Goal: Task Accomplishment & Management: Complete application form

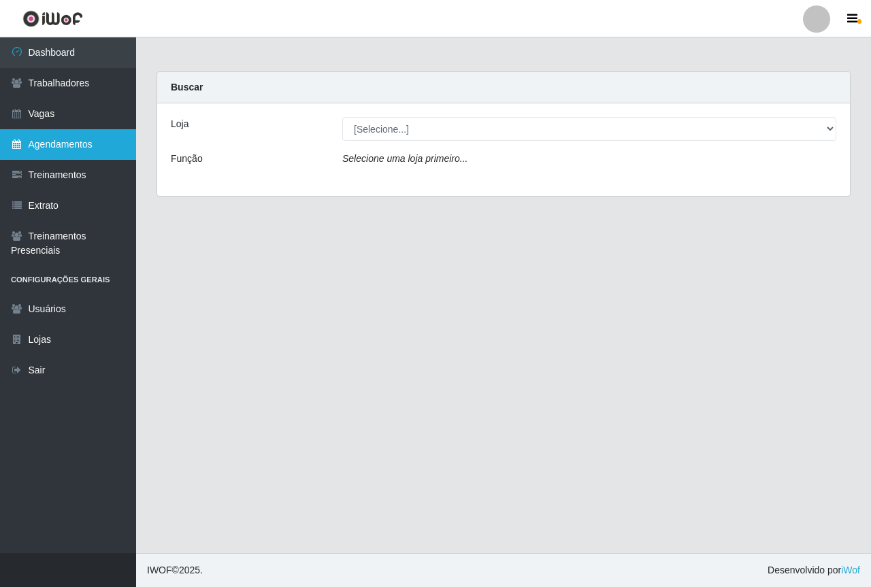
click at [36, 129] on link "Agendamentos" at bounding box center [68, 144] width 136 height 31
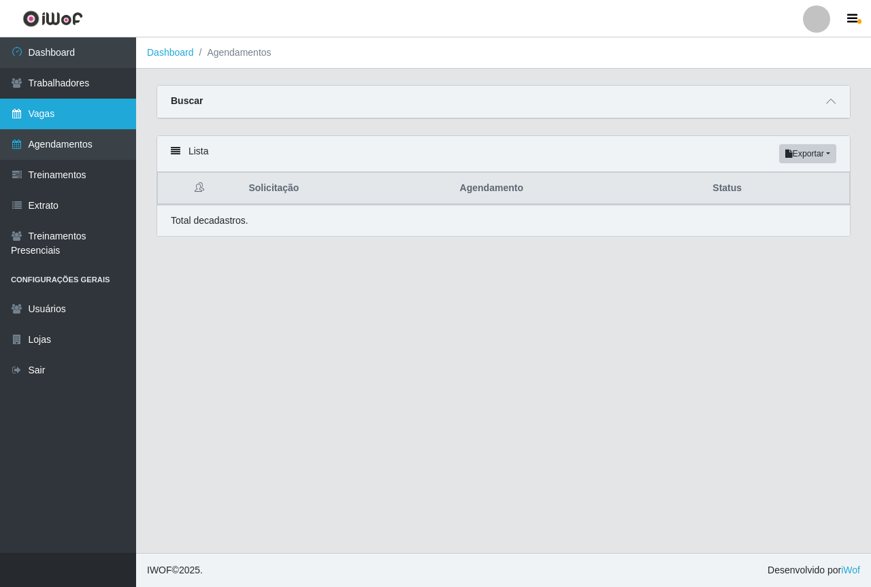
click at [41, 118] on link "Vagas" at bounding box center [68, 114] width 136 height 31
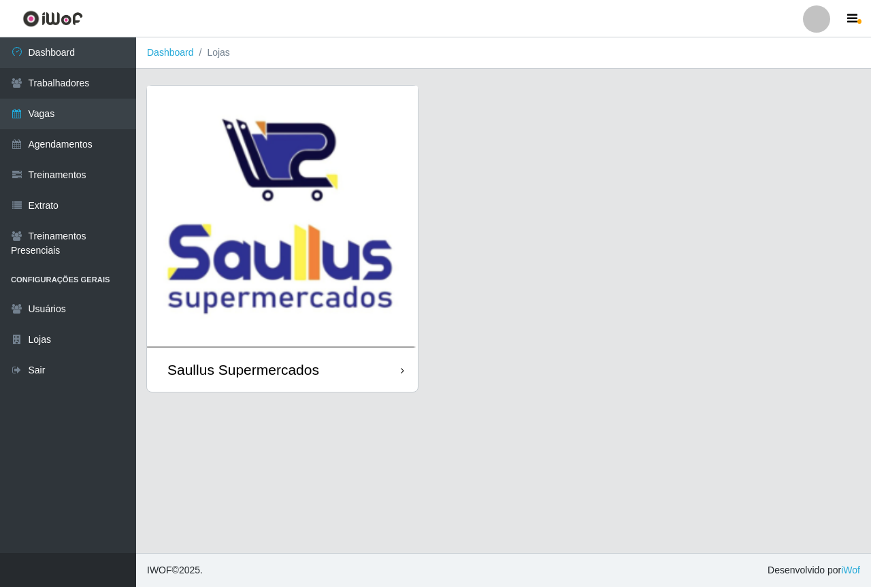
click at [348, 254] on img at bounding box center [282, 217] width 271 height 262
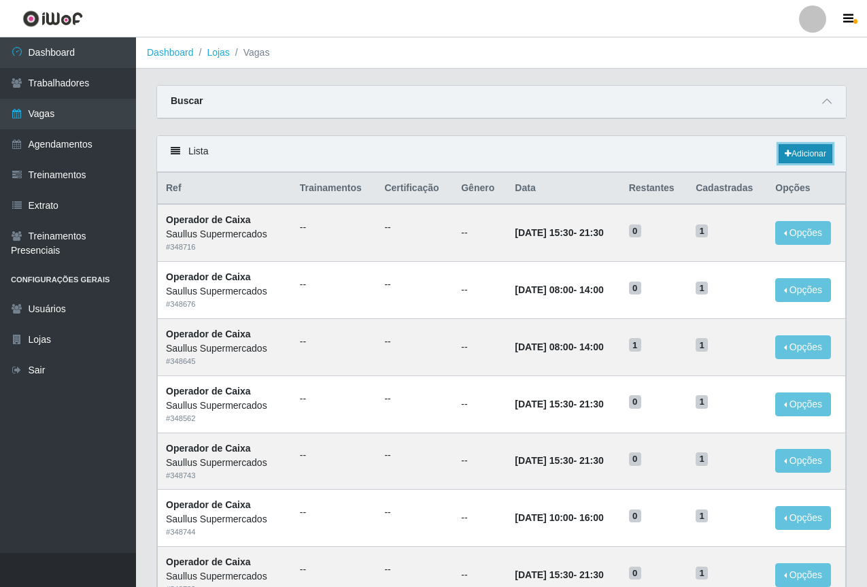
click at [806, 154] on link "Adicionar" at bounding box center [806, 153] width 54 height 19
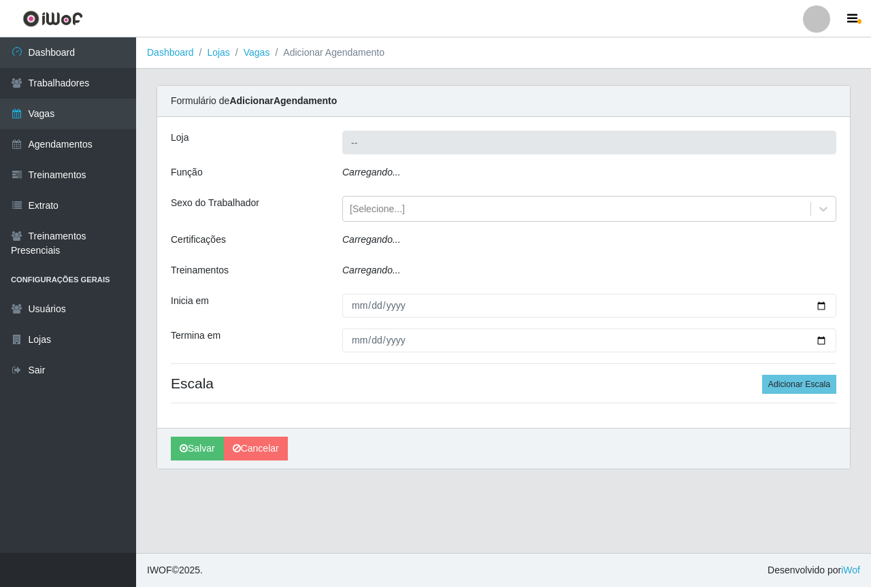
type input "Saullus Supermercados"
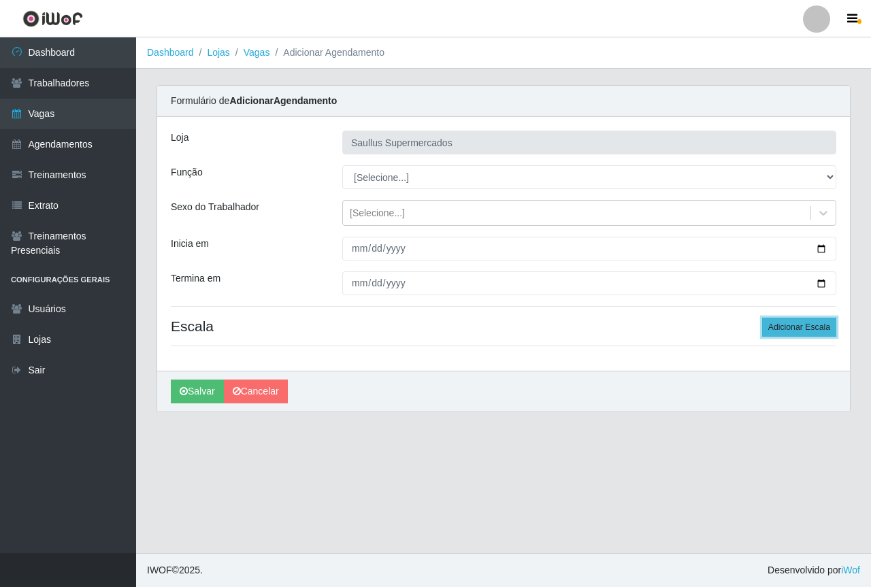
click at [787, 331] on button "Adicionar Escala" at bounding box center [799, 327] width 74 height 19
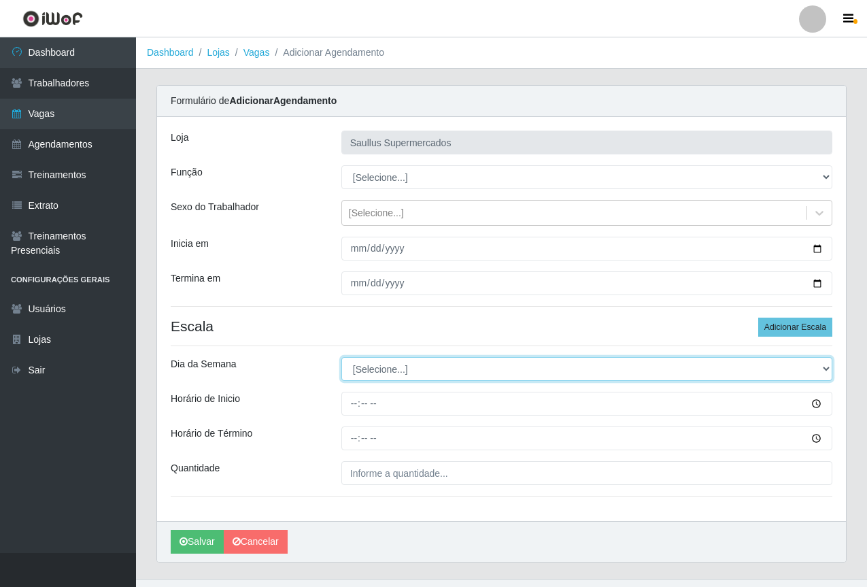
click at [373, 364] on select "[Selecione...] Segunda Terça Quarta Quinta Sexta Sábado Domingo" at bounding box center [586, 369] width 491 height 24
select select "2"
click at [341, 357] on select "[Selecione...] Segunda Terça Quarta Quinta Sexta Sábado Domingo" at bounding box center [586, 369] width 491 height 24
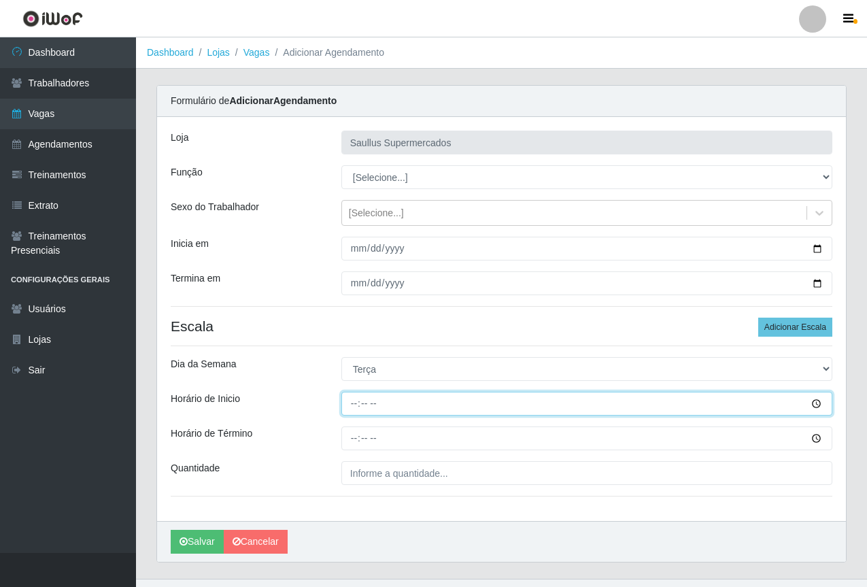
click at [355, 405] on input "Horário de Inicio" at bounding box center [586, 404] width 491 height 24
type input "08:00"
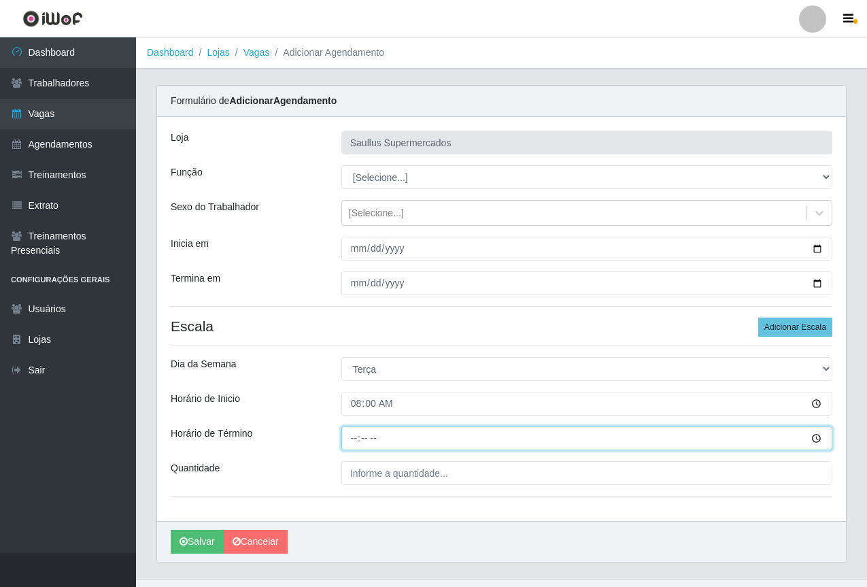
click at [354, 440] on input "Horário de Término" at bounding box center [586, 438] width 491 height 24
type input "14:00"
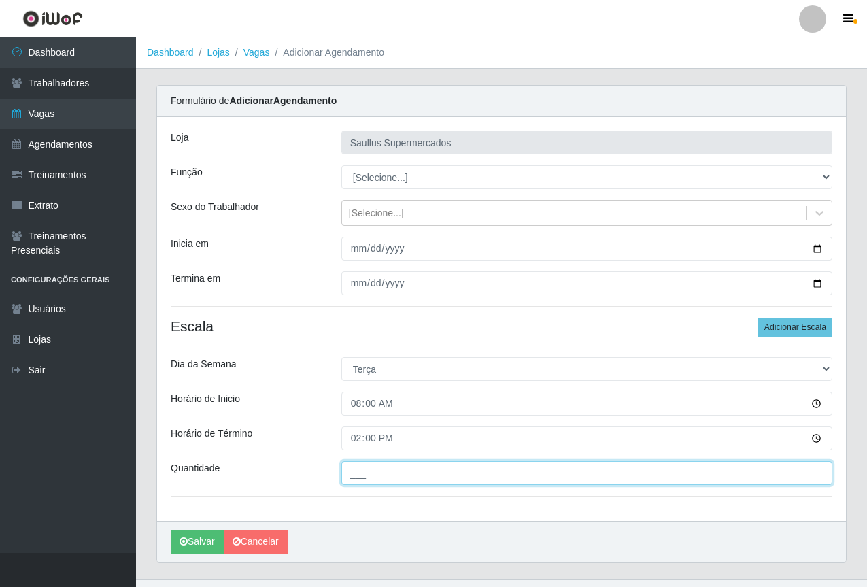
click at [417, 482] on input "___" at bounding box center [586, 473] width 491 height 24
type input "1__"
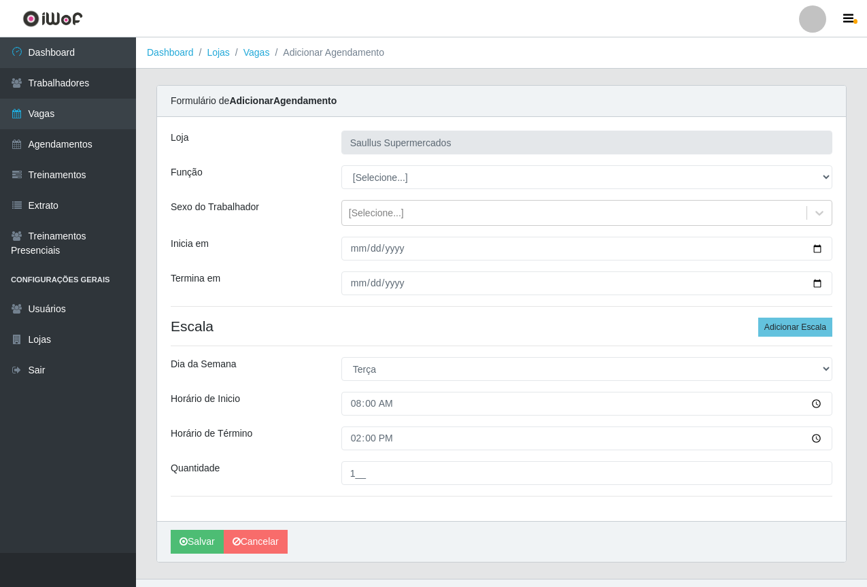
click at [359, 155] on div "Loja Saullus Supermercados Função [Selecione...] ASG ASG + ASG ++ Balconista de…" at bounding box center [501, 319] width 689 height 404
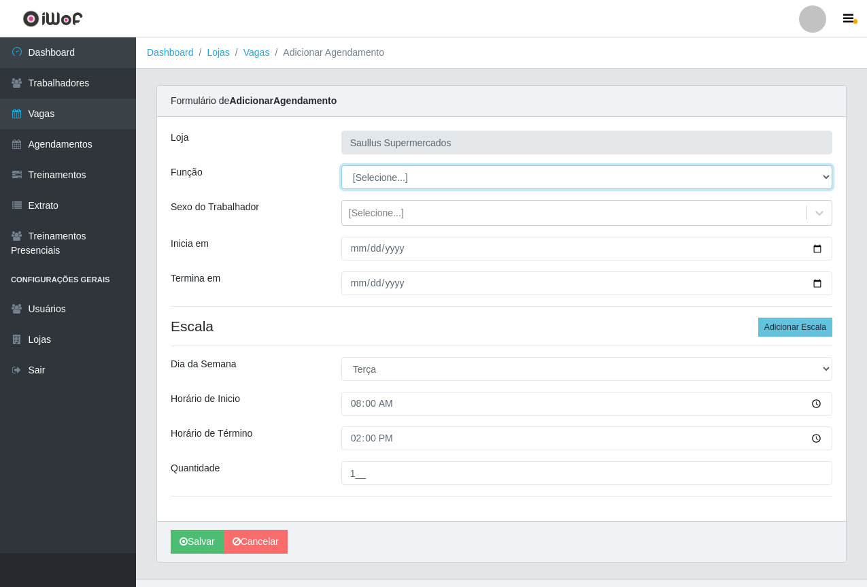
click at [375, 180] on select "[Selecione...] ASG ASG + ASG ++ Balconista de Açougue Balconista de Açougue + B…" at bounding box center [586, 177] width 491 height 24
select select "22"
click at [341, 165] on select "[Selecione...] ASG ASG + ASG ++ Balconista de Açougue Balconista de Açougue + B…" at bounding box center [586, 177] width 491 height 24
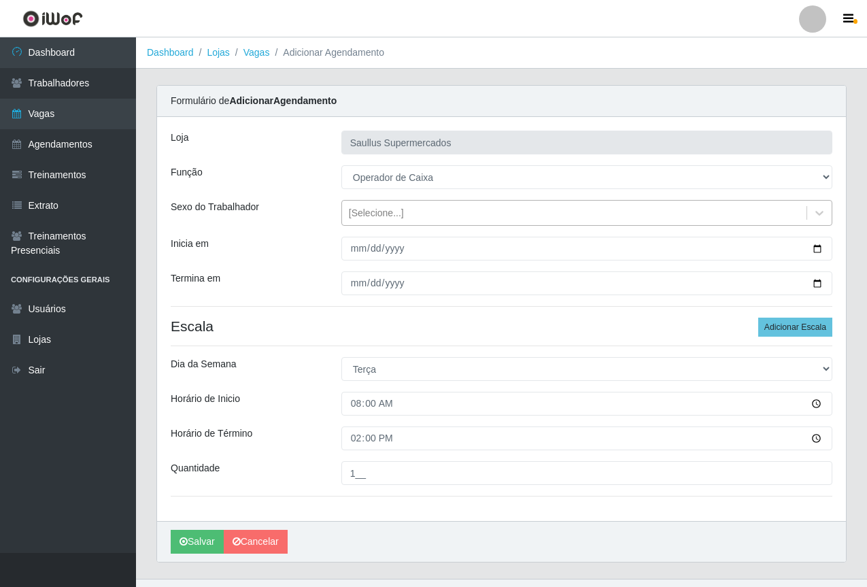
click at [369, 219] on div "[Selecione...]" at bounding box center [376, 213] width 55 height 14
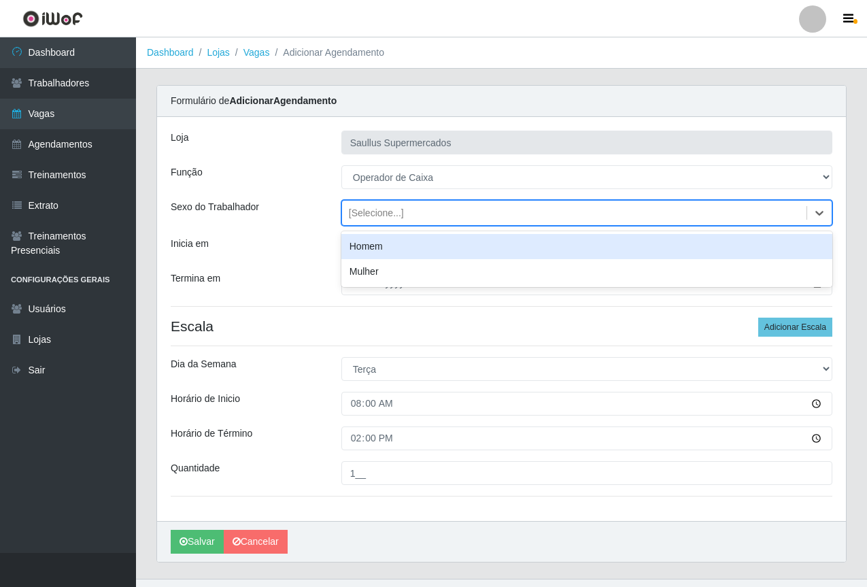
click at [298, 265] on div "Loja Saullus Supermercados Função [Selecione...] ASG ASG + ASG ++ Balconista de…" at bounding box center [501, 319] width 689 height 404
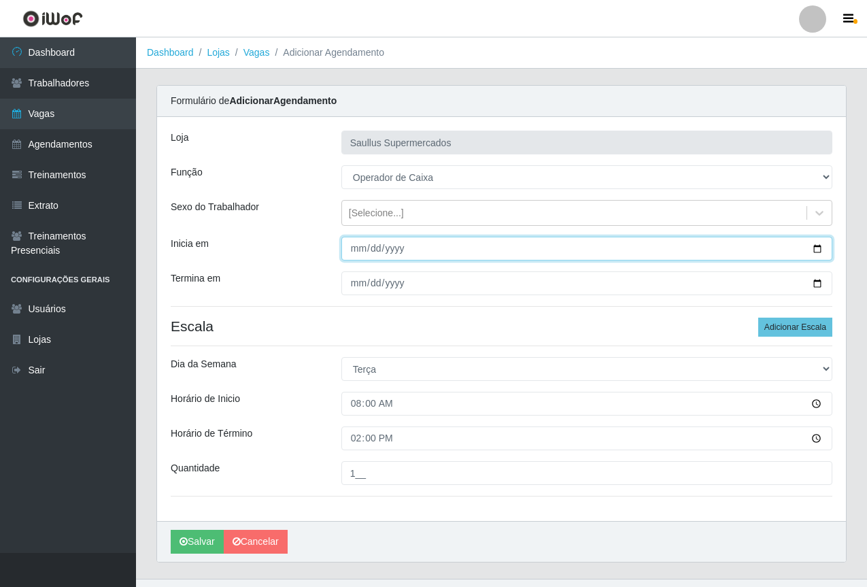
click at [353, 246] on input "Inicia em" at bounding box center [586, 249] width 491 height 24
type input "2025-10-13"
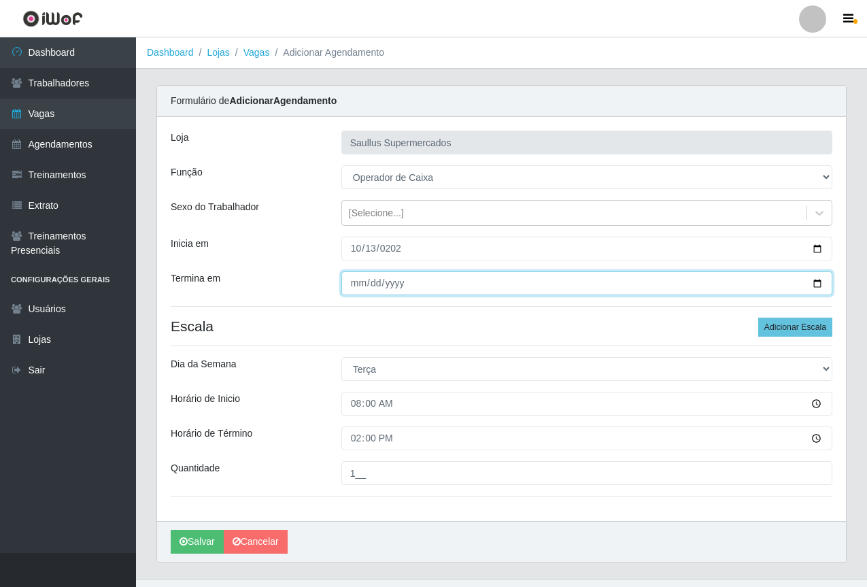
drag, startPoint x: 361, startPoint y: 284, endPoint x: 369, endPoint y: 265, distance: 21.0
click at [361, 284] on input "Termina em" at bounding box center [586, 283] width 491 height 24
type input "2025-10-13"
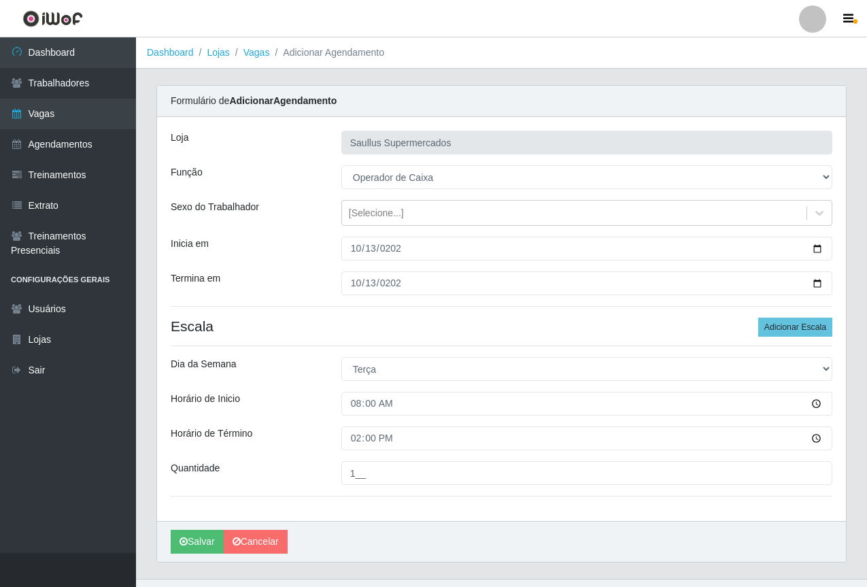
click at [347, 329] on h4 "Escala Adicionar Escala" at bounding box center [502, 326] width 662 height 17
click at [409, 314] on div "Loja Saullus Supermercados Função [Selecione...] ASG ASG + ASG ++ Balconista de…" at bounding box center [501, 319] width 689 height 404
click at [101, 138] on link "Agendamentos" at bounding box center [68, 144] width 136 height 31
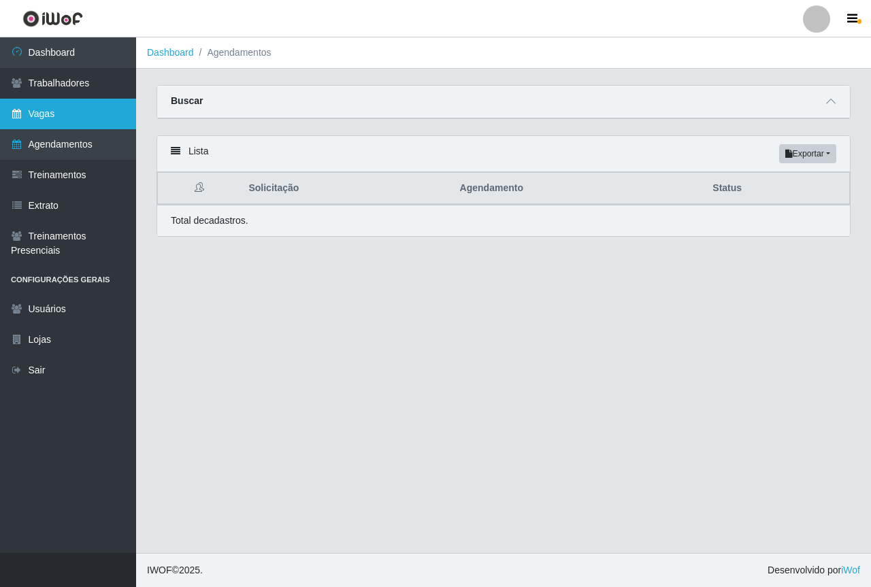
click at [90, 122] on link "Vagas" at bounding box center [68, 114] width 136 height 31
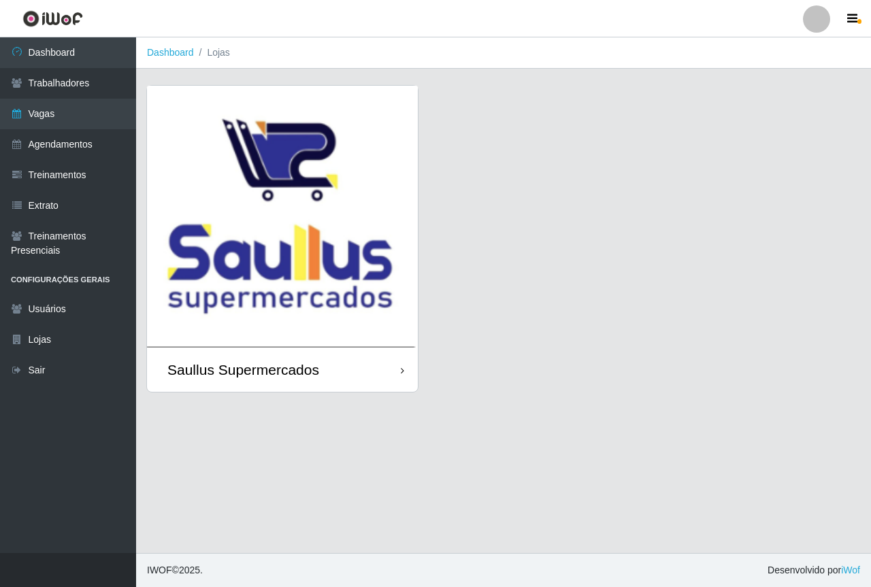
click at [270, 220] on img at bounding box center [282, 217] width 271 height 262
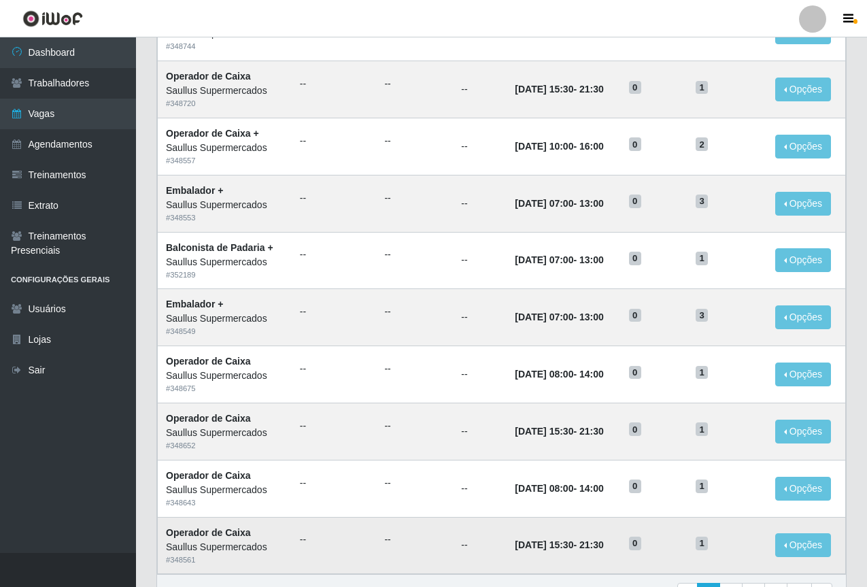
scroll to position [566, 0]
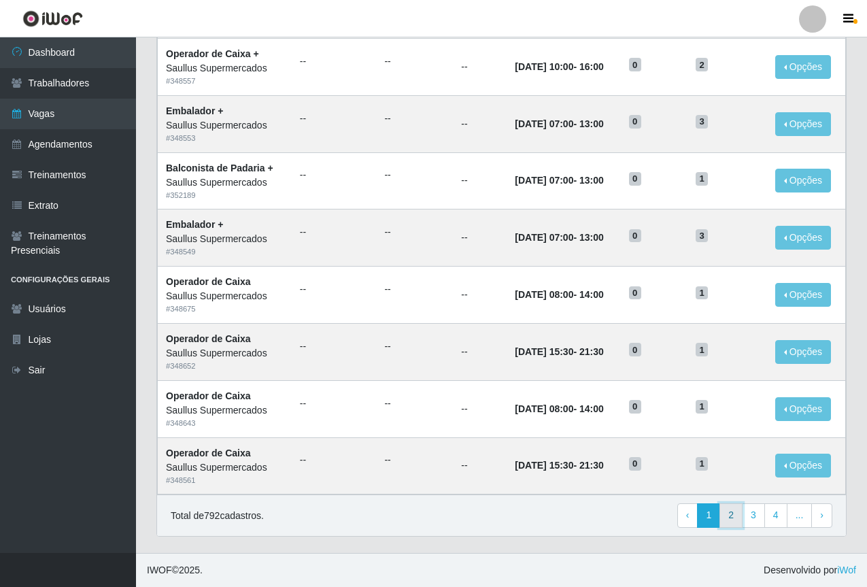
click at [732, 512] on link "2" at bounding box center [731, 515] width 23 height 24
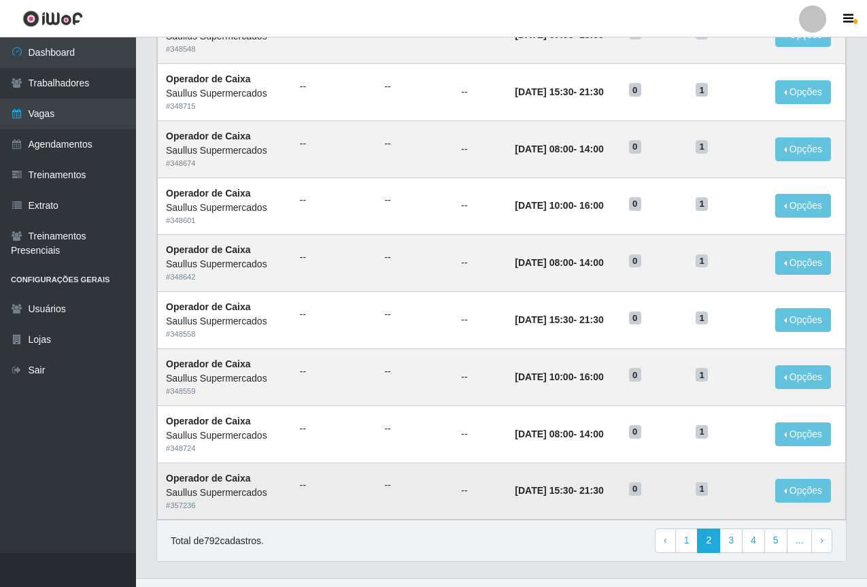
scroll to position [566, 0]
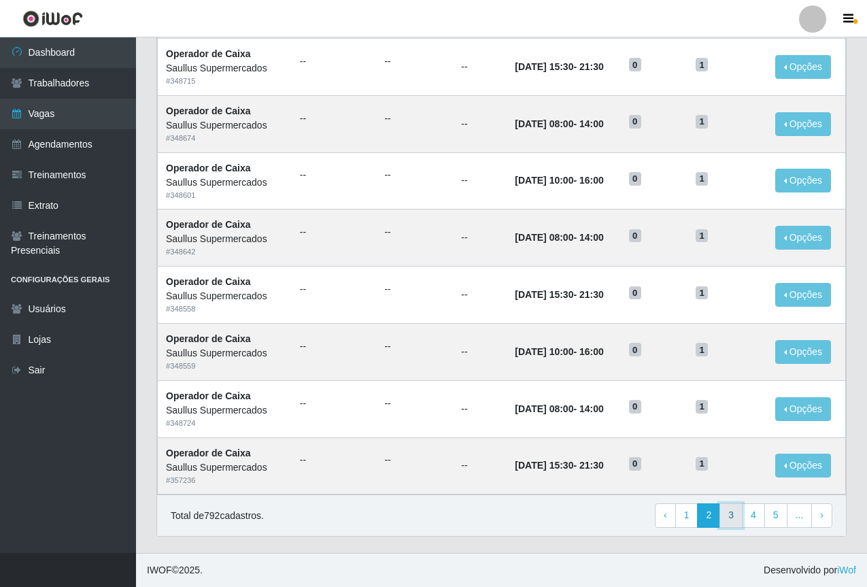
click at [725, 513] on link "3" at bounding box center [731, 515] width 23 height 24
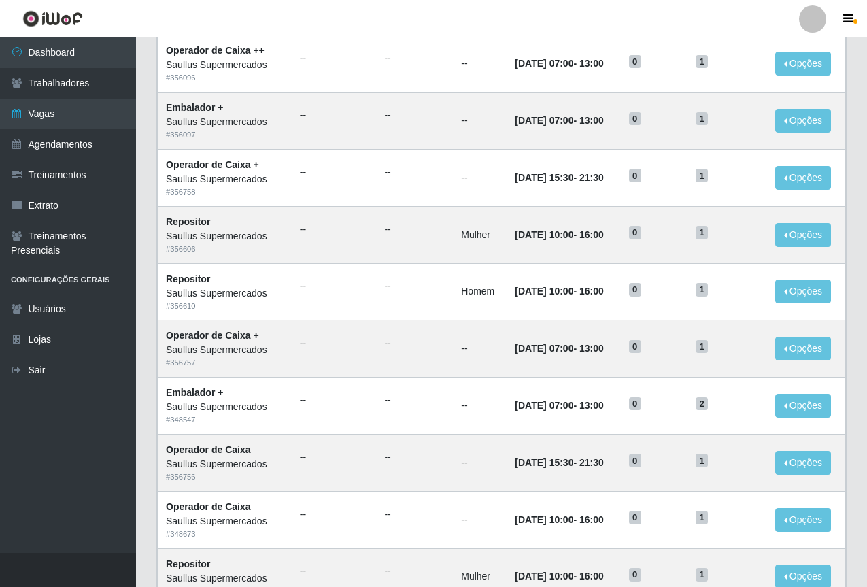
scroll to position [566, 0]
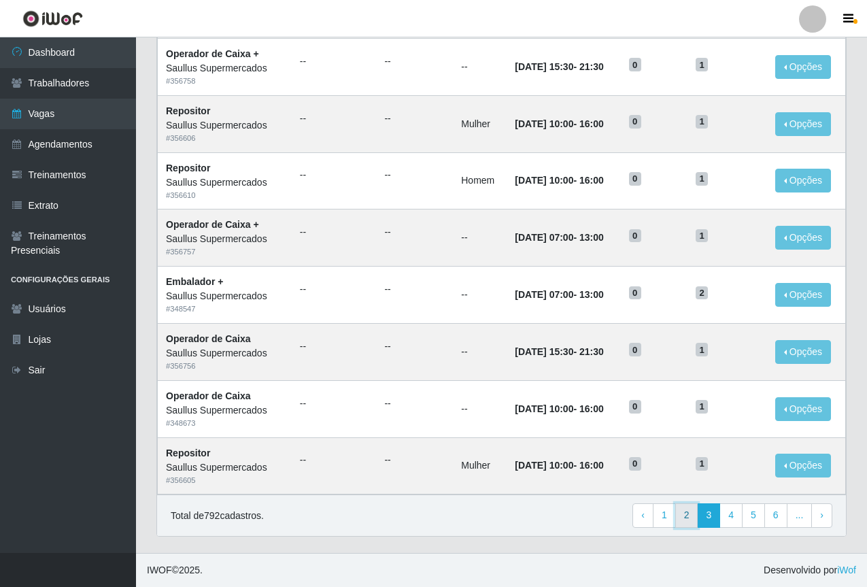
click at [686, 521] on link "2" at bounding box center [686, 515] width 23 height 24
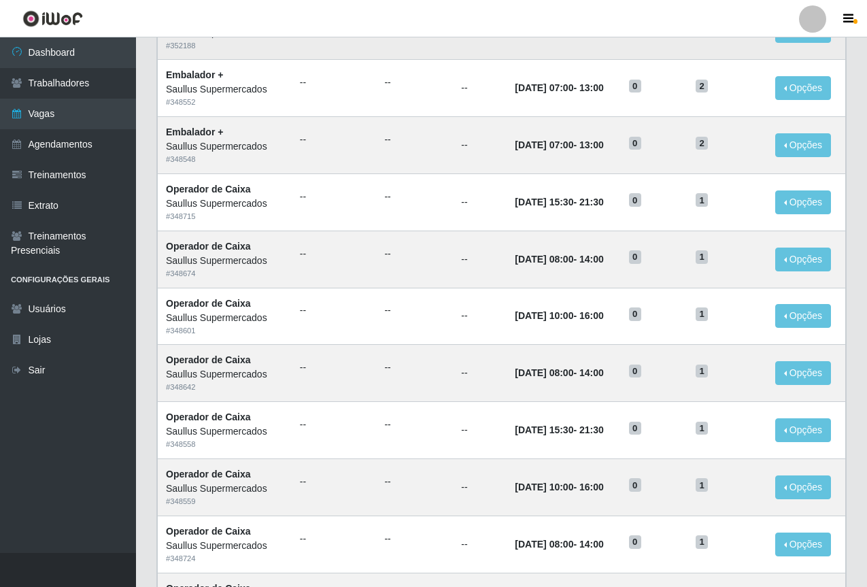
scroll to position [566, 0]
